Goal: Task Accomplishment & Management: Manage account settings

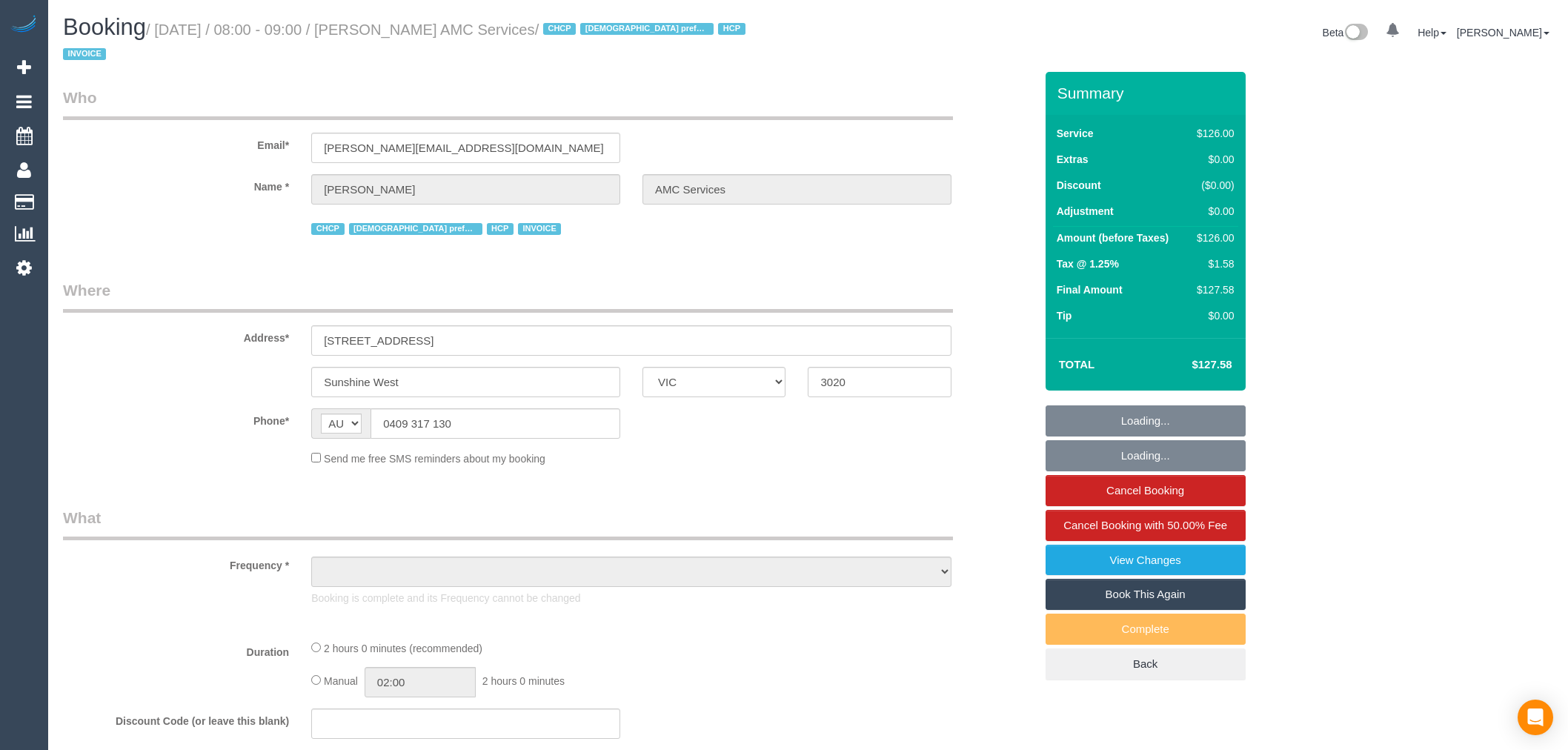
select select "VIC"
select select "120"
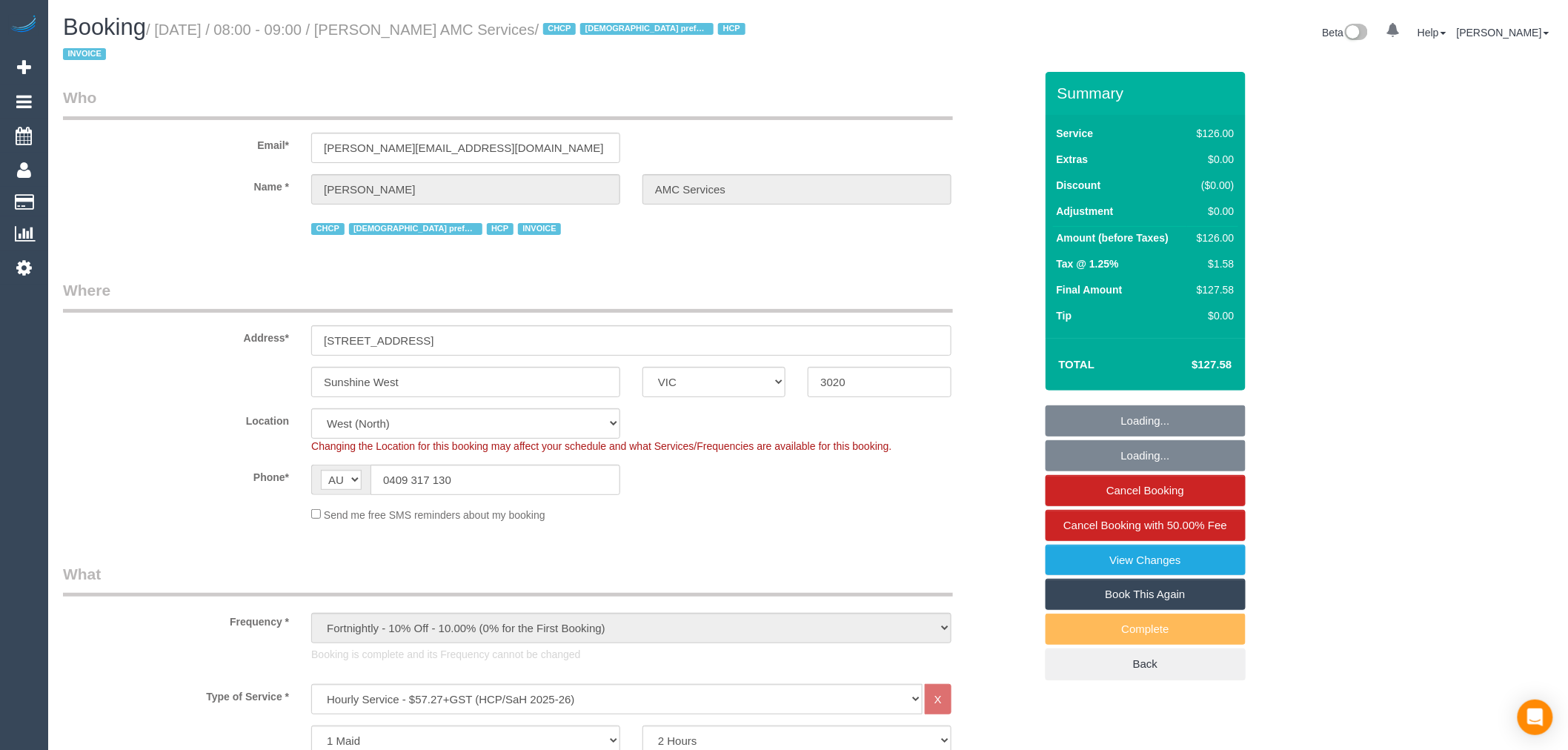
select select "object:1184"
select select "number:28"
select select "number:14"
select select "number:19"
select select "number:25"
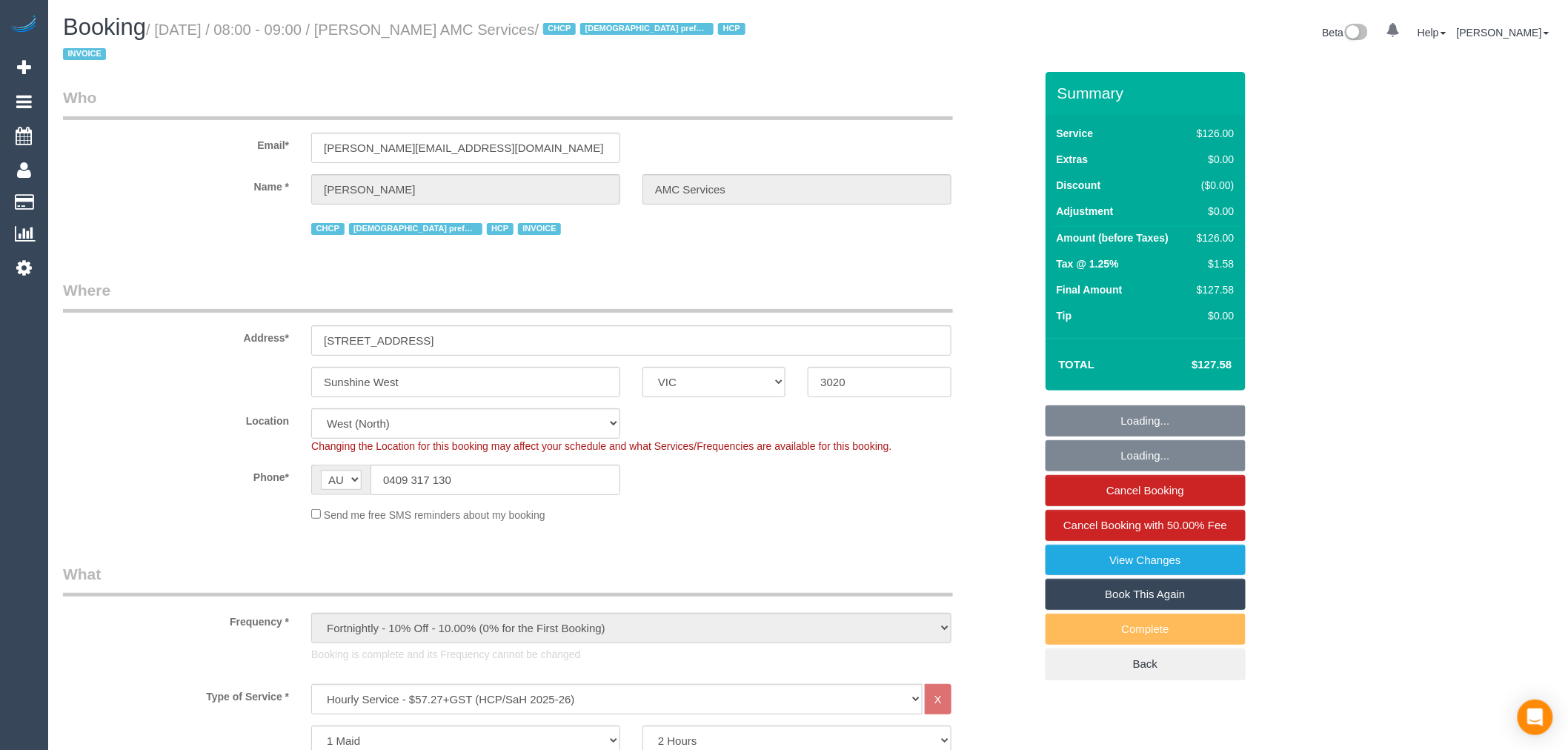
select select "number:35"
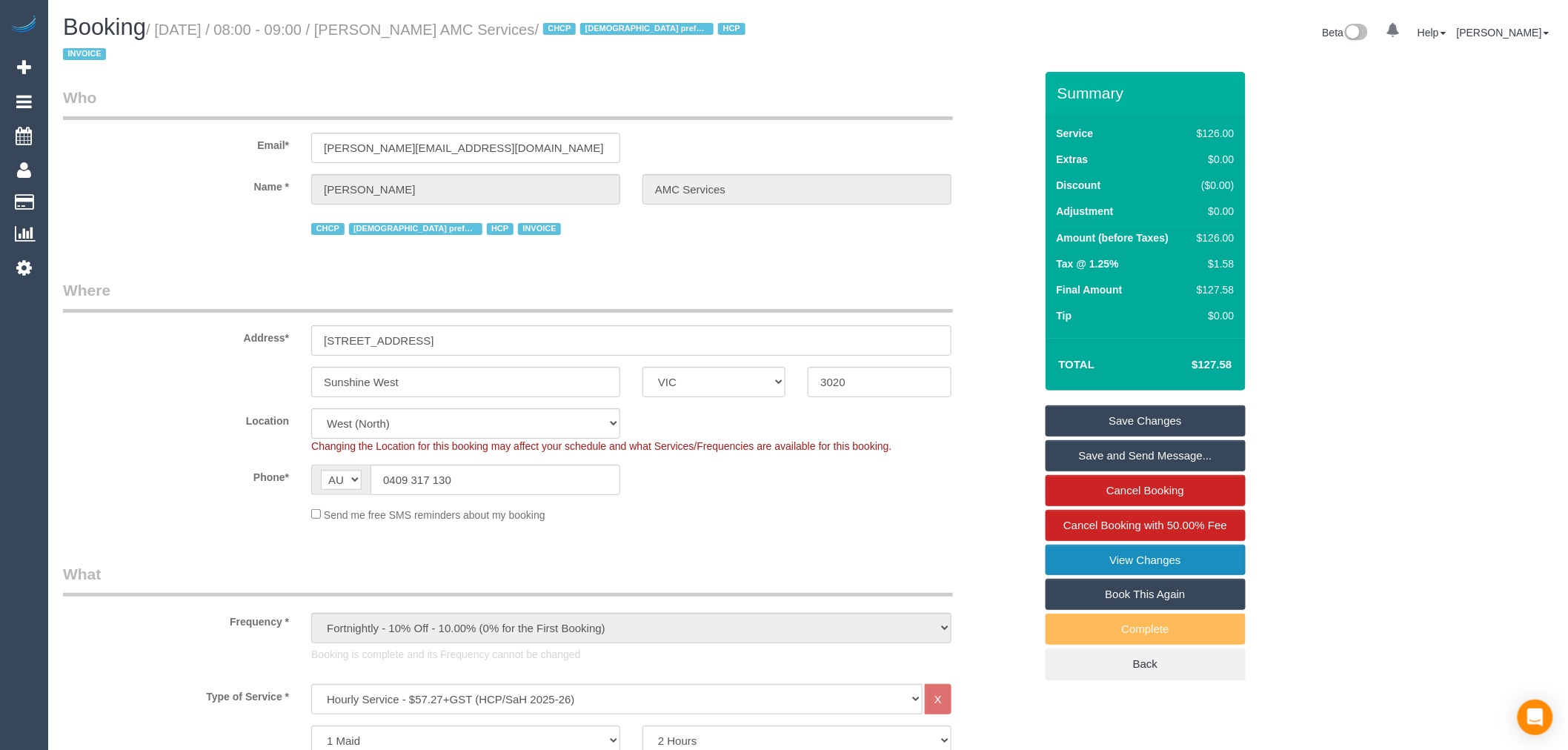
click at [1236, 548] on link "View Changes" at bounding box center [1145, 560] width 200 height 31
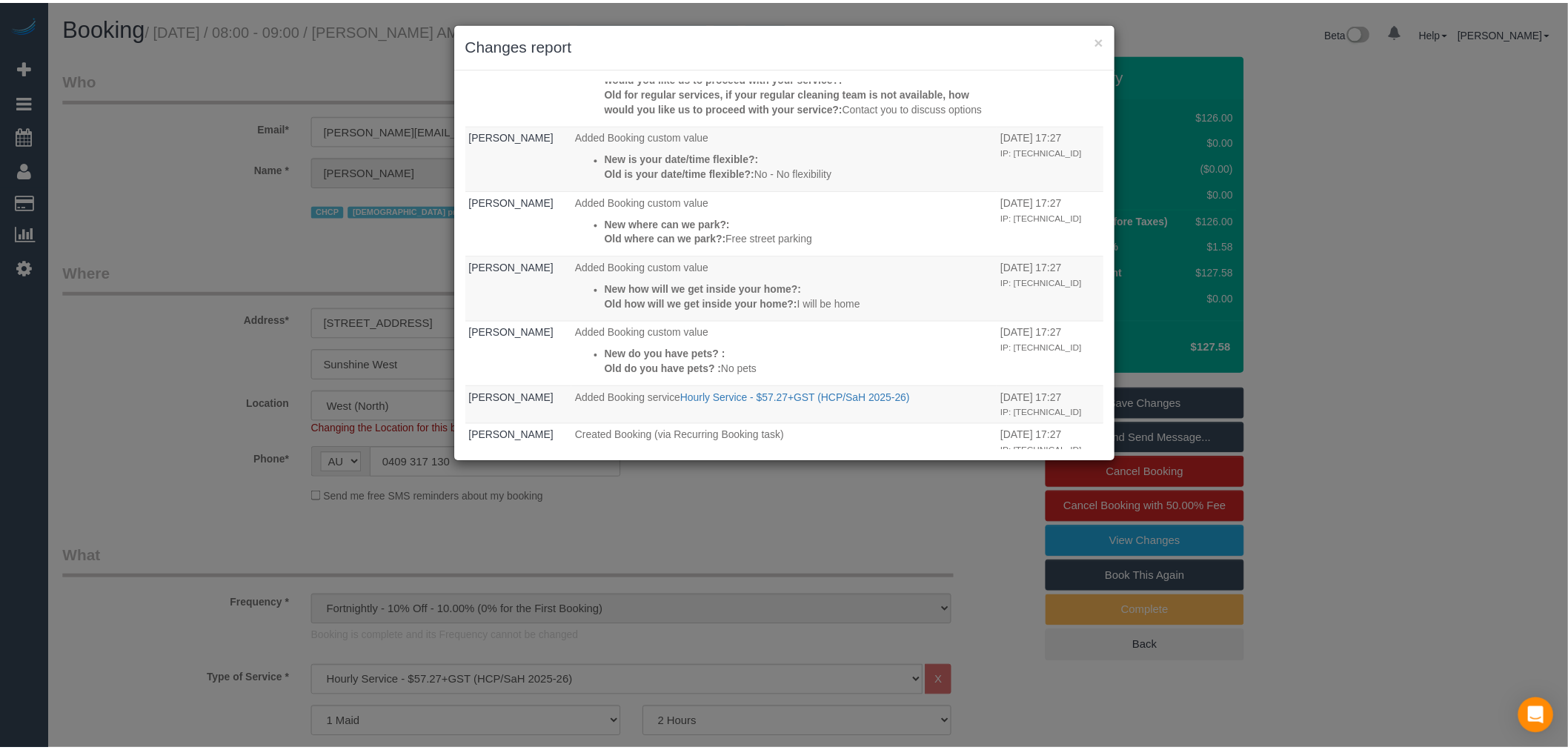
scroll to position [536, 0]
